Goal: Check status: Check status

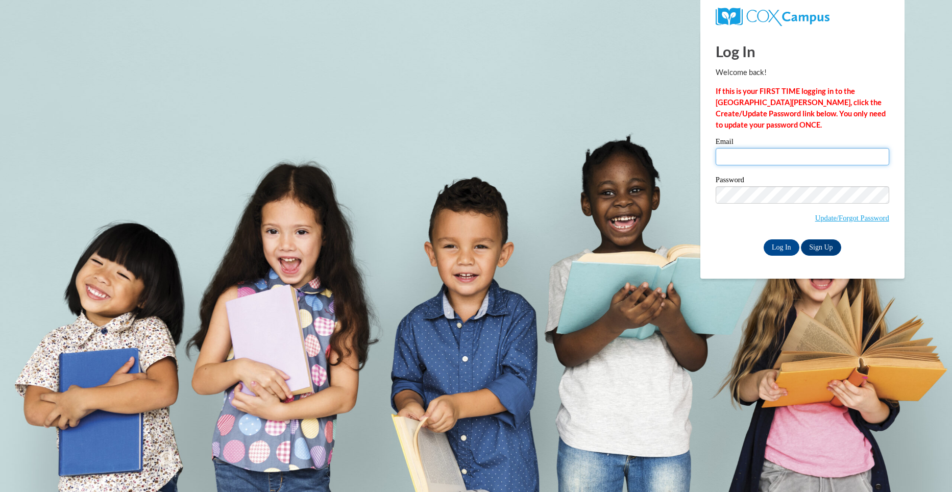
click at [744, 157] on input "Email" at bounding box center [803, 156] width 174 height 17
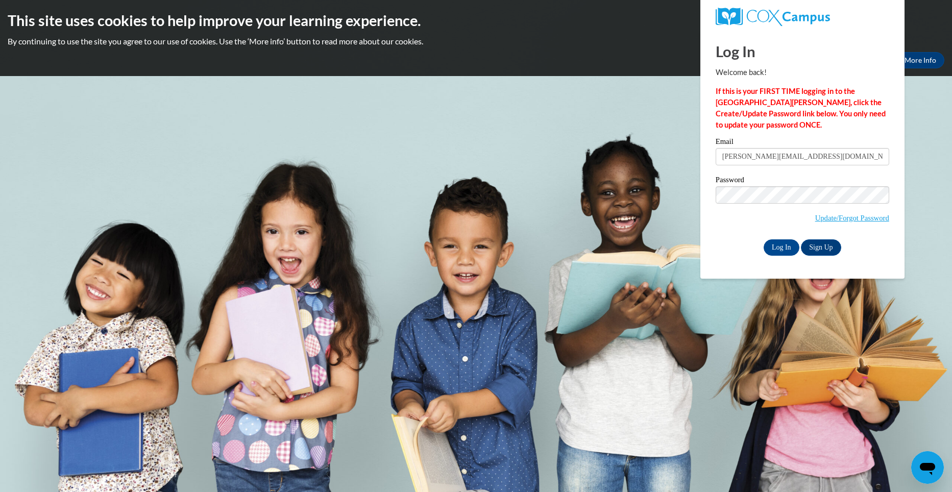
click at [853, 159] on input "elizabeth@playmateschildcareinc.com" at bounding box center [803, 156] width 174 height 17
type input "e"
type input "alfordjanice83@gmail.com"
click at [784, 244] on input "Log In" at bounding box center [782, 247] width 36 height 16
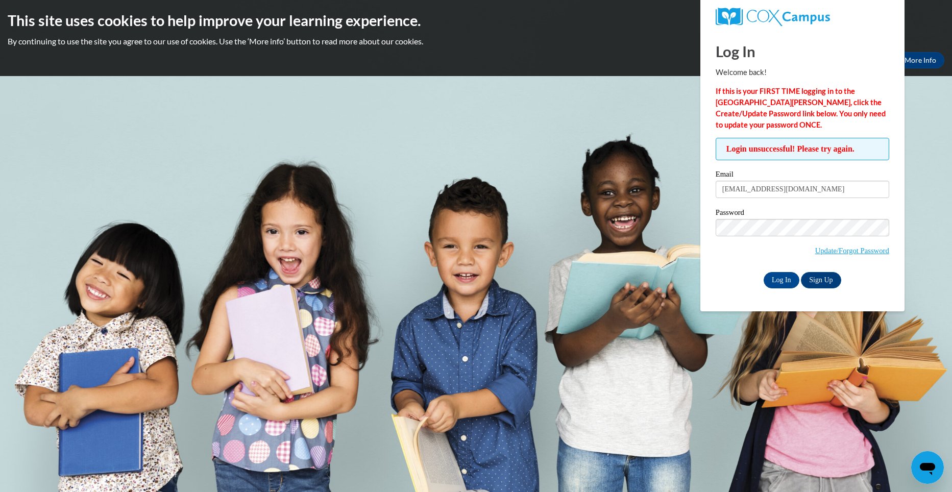
click at [902, 204] on div "Log In Welcome back! If this is your FIRST TIME logging in to the NEW Cox Campu…" at bounding box center [802, 171] width 219 height 281
click at [780, 276] on input "Log In" at bounding box center [782, 280] width 36 height 16
click at [778, 276] on input "Log In" at bounding box center [782, 280] width 36 height 16
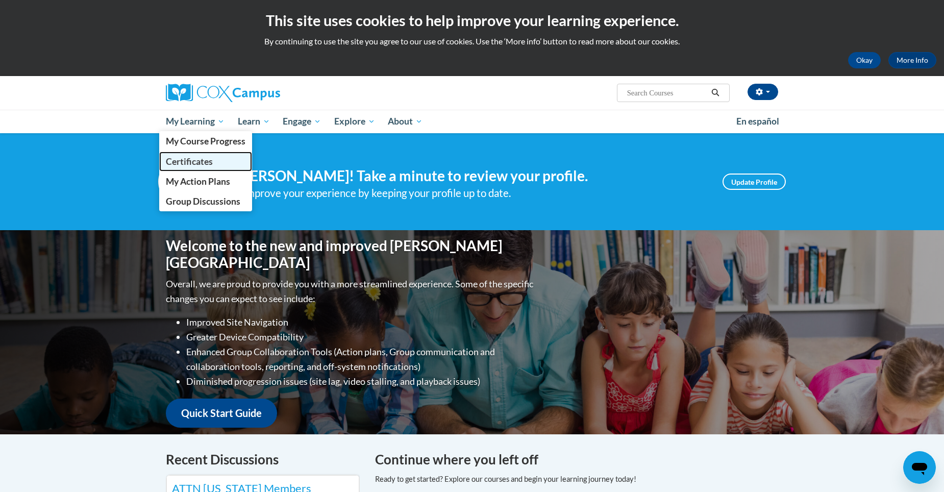
click at [191, 163] on span "Certificates" at bounding box center [189, 161] width 47 height 11
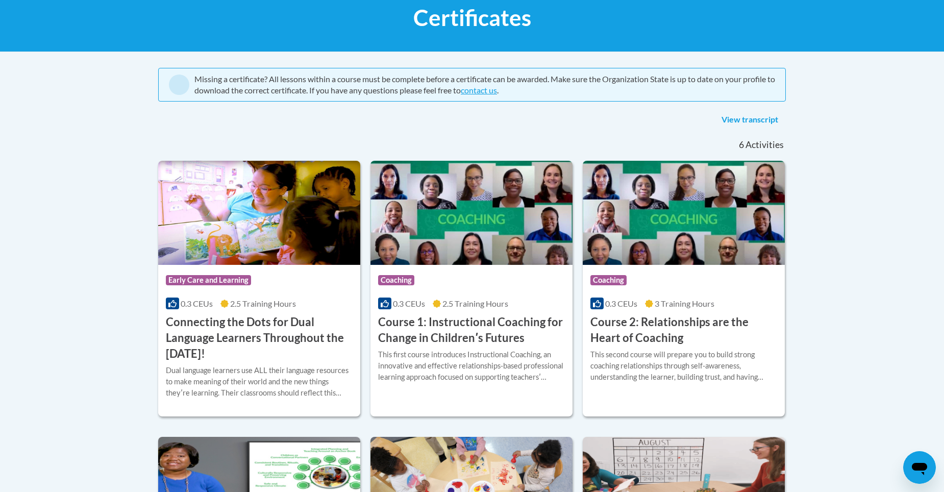
scroll to position [132, 0]
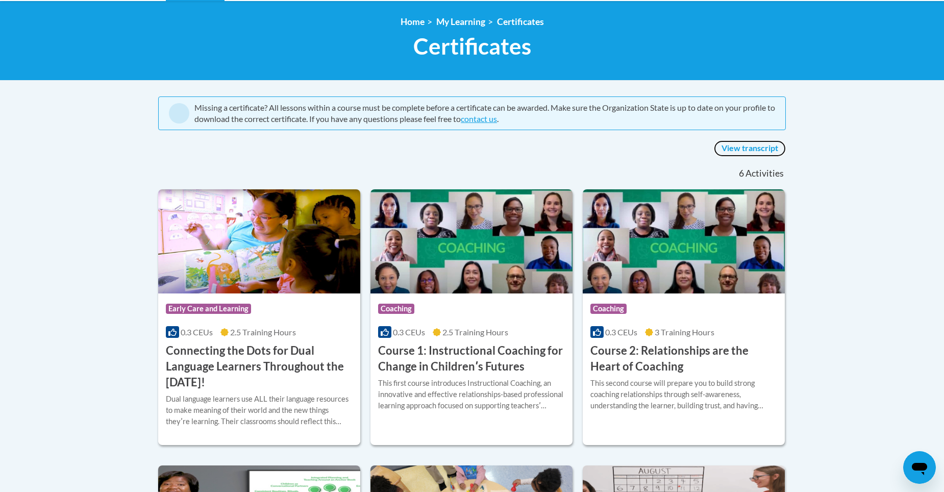
click at [714, 140] on link "View transcript" at bounding box center [750, 148] width 72 height 16
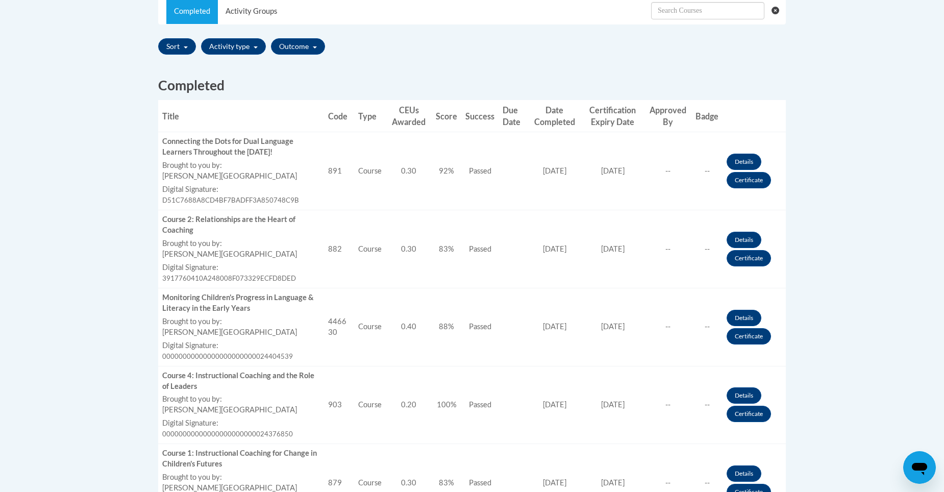
scroll to position [357, 0]
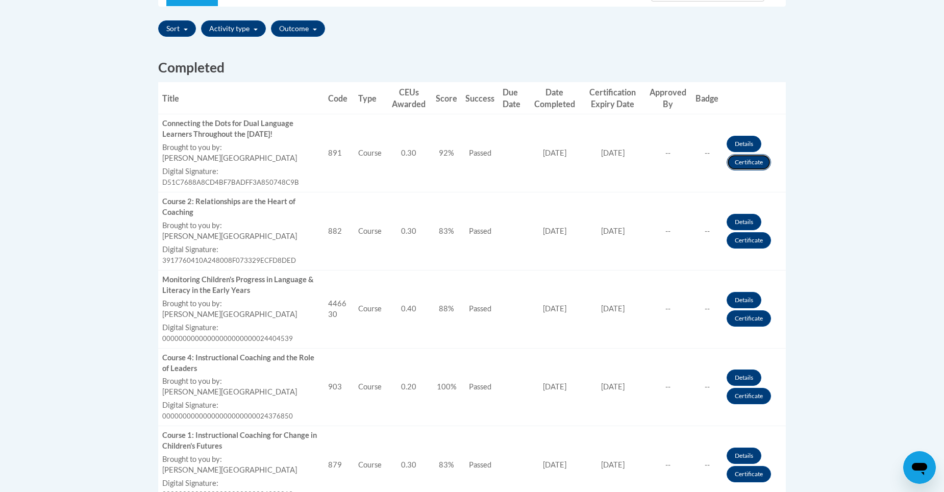
click at [727, 154] on link "Certificate" at bounding box center [749, 162] width 44 height 16
click at [740, 159] on link "Certificate" at bounding box center [749, 162] width 44 height 16
click at [734, 162] on link "Certificate" at bounding box center [749, 162] width 44 height 16
click at [742, 141] on link "Details" at bounding box center [744, 144] width 35 height 16
click at [739, 141] on link "Details" at bounding box center [744, 144] width 35 height 16
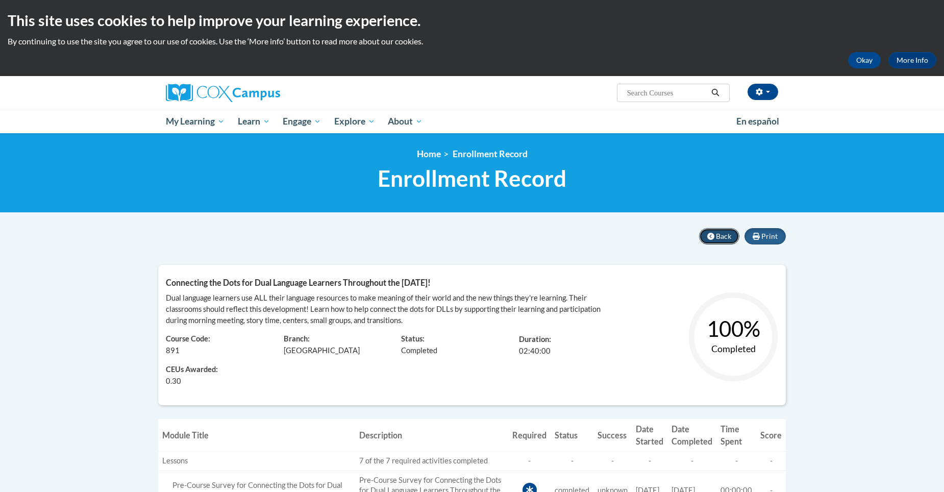
click at [727, 231] on button "Back" at bounding box center [719, 236] width 40 height 16
click at [723, 231] on button "Back" at bounding box center [719, 236] width 40 height 16
click at [710, 233] on icon at bounding box center [710, 236] width 7 height 7
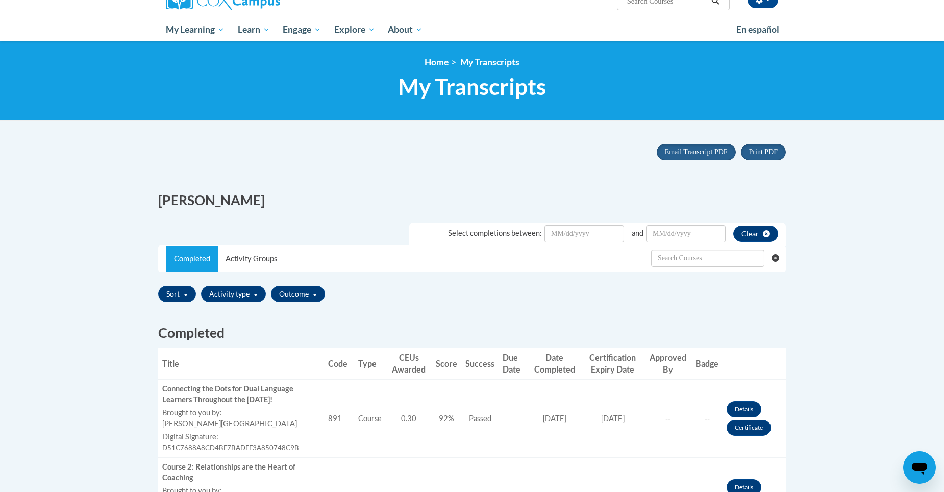
scroll to position [204, 0]
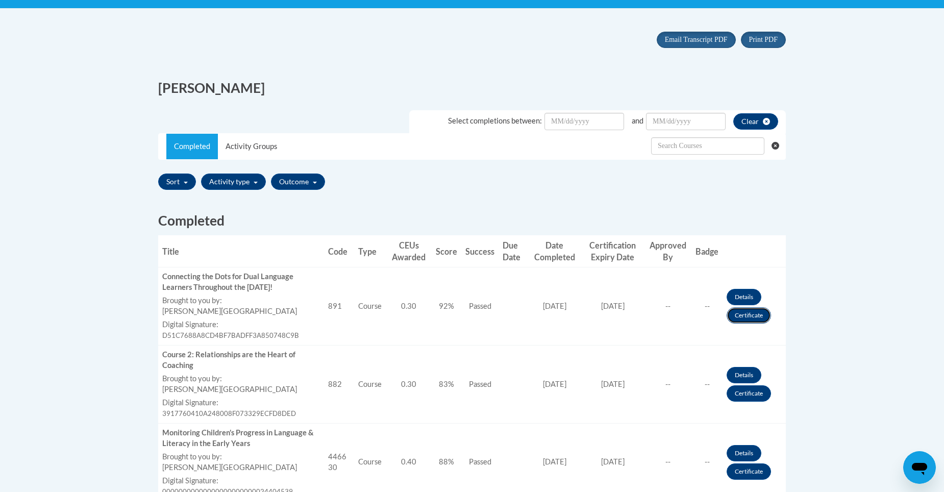
click at [744, 310] on link "Certificate" at bounding box center [749, 315] width 44 height 16
click at [750, 311] on link "Certificate" at bounding box center [749, 315] width 44 height 16
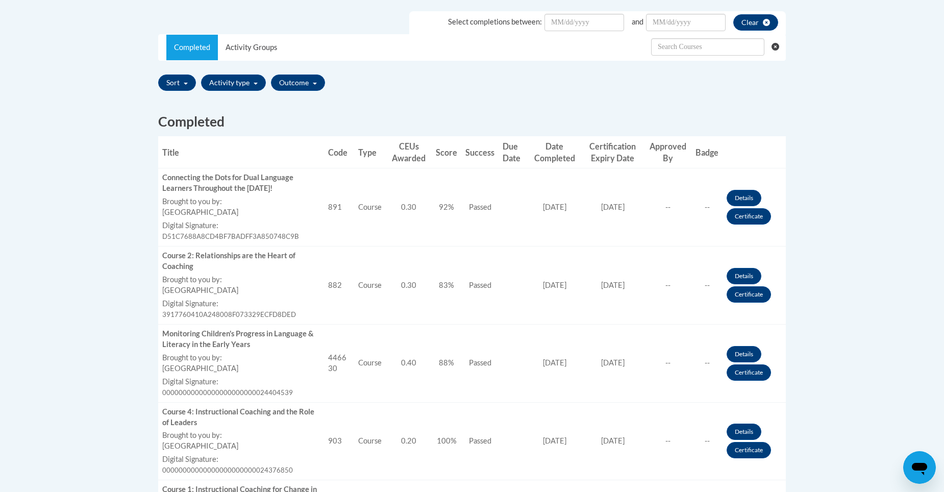
scroll to position [204, 0]
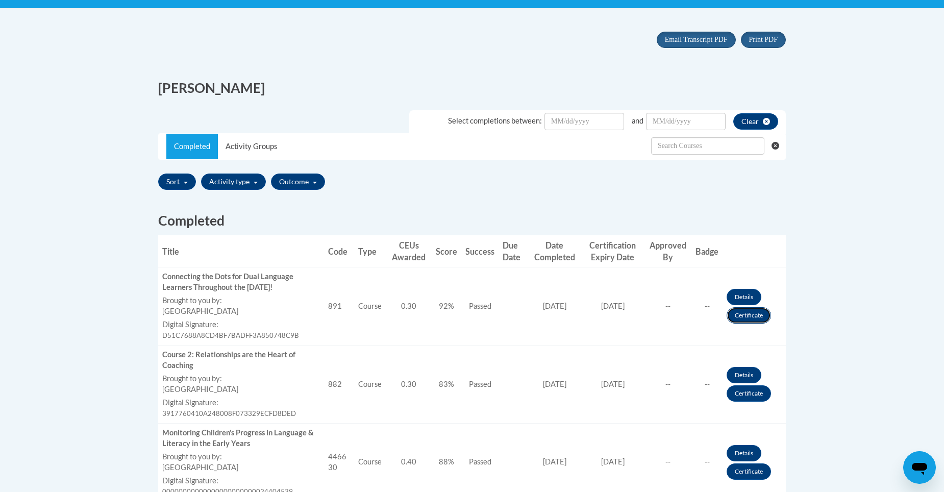
click at [747, 313] on link "Certificate" at bounding box center [749, 315] width 44 height 16
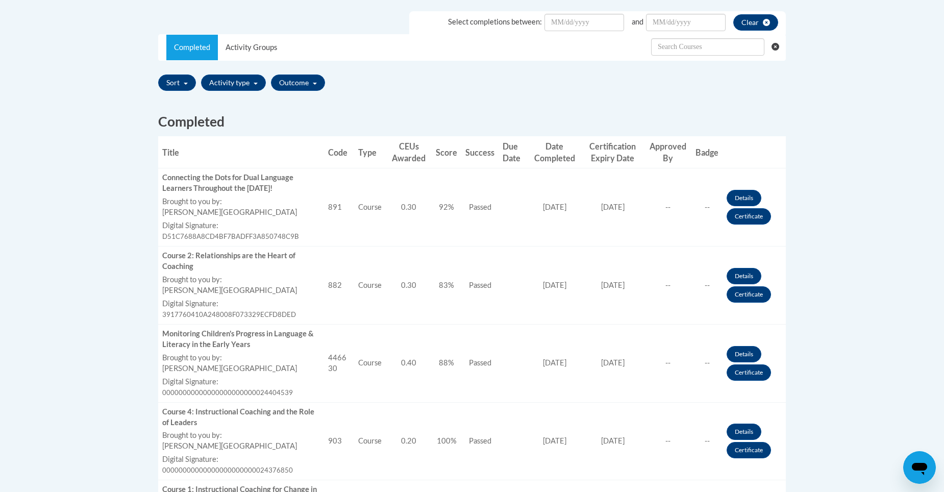
scroll to position [204, 0]
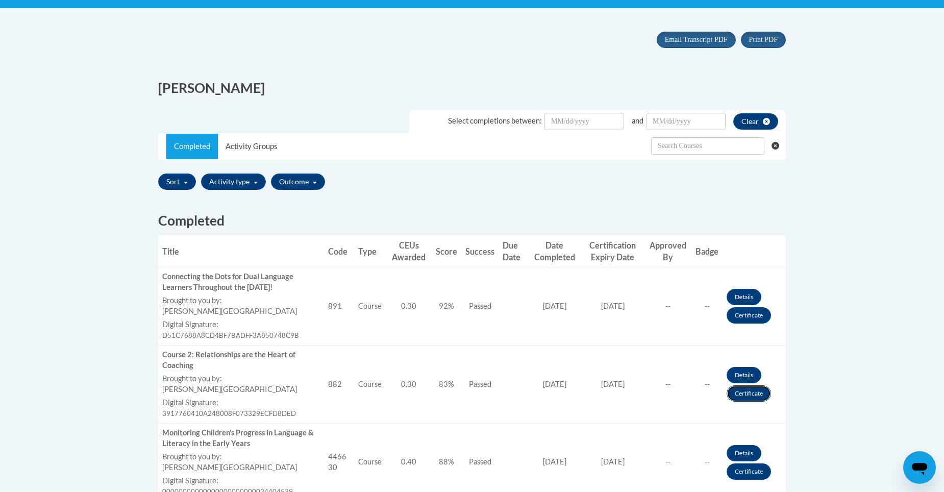
click at [748, 394] on link "Certificate" at bounding box center [749, 393] width 44 height 16
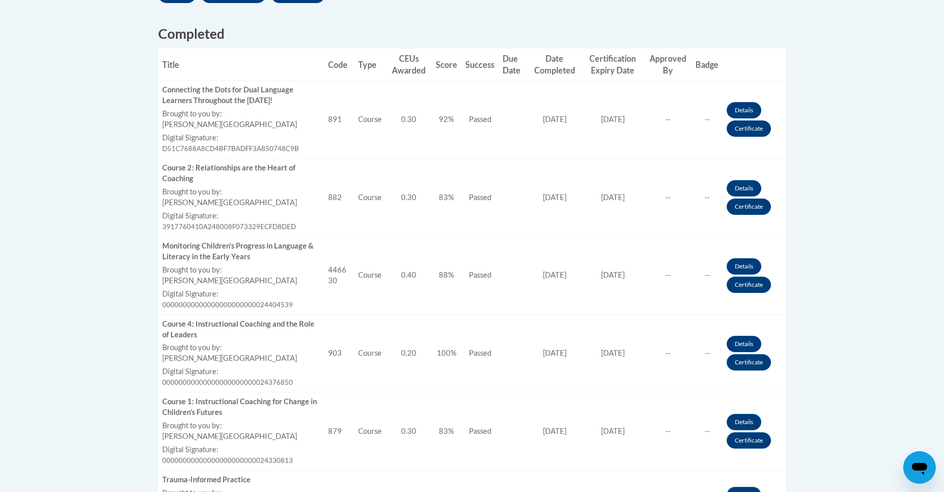
scroll to position [408, 0]
